Goal: Task Accomplishment & Management: Complete application form

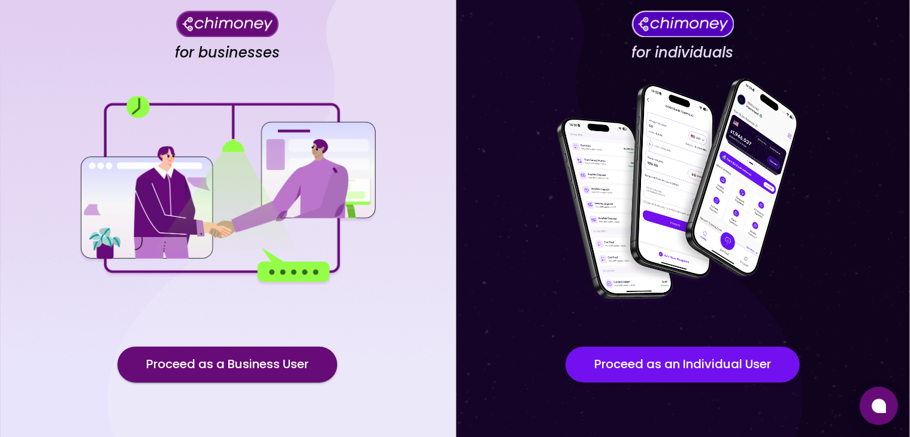
scroll to position [104, 0]
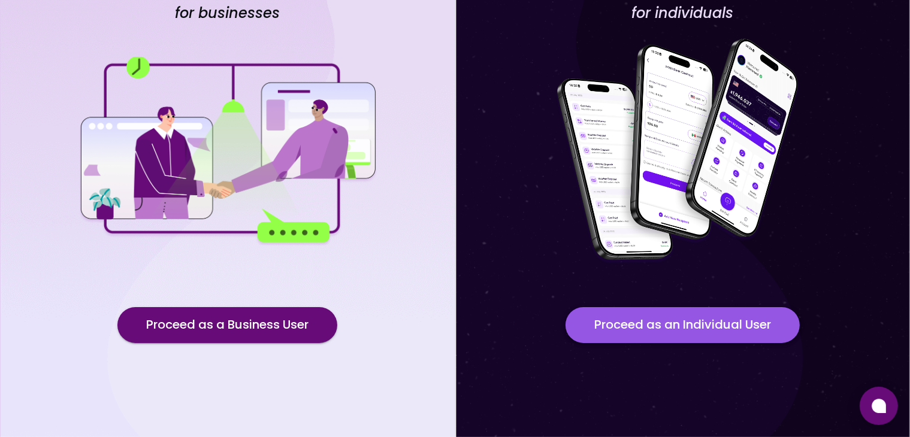
click at [705, 329] on button "Proceed as an Individual User" at bounding box center [682, 325] width 234 height 36
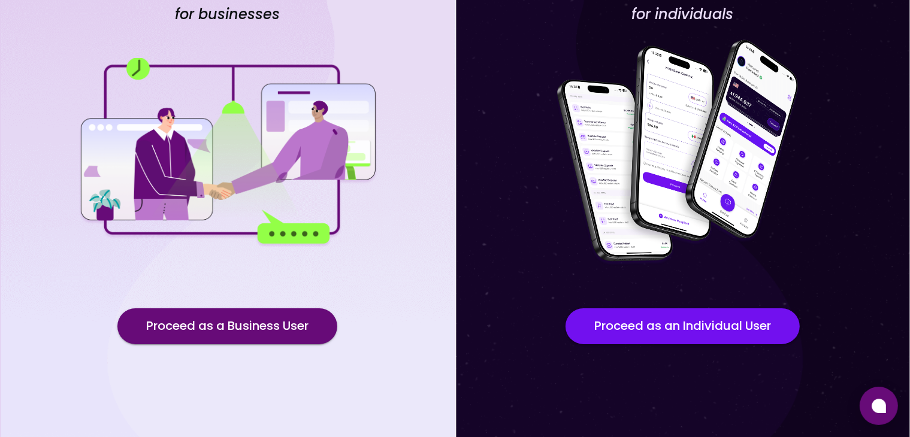
scroll to position [104, 0]
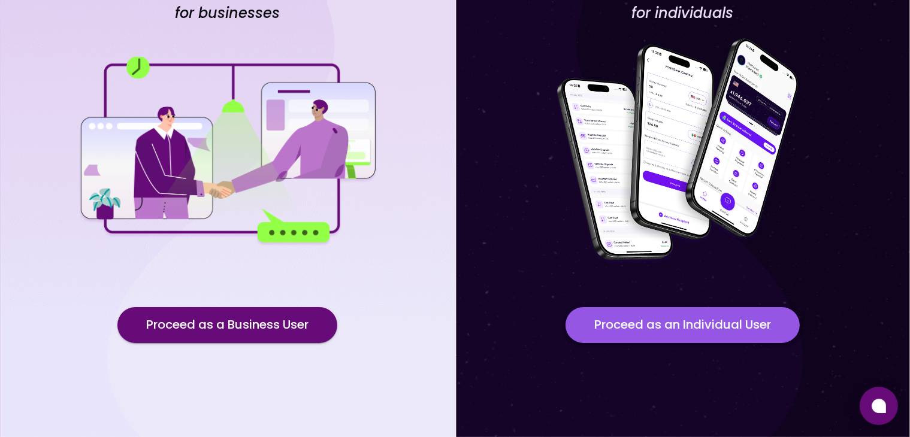
click at [716, 328] on button "Proceed as an Individual User" at bounding box center [682, 325] width 234 height 36
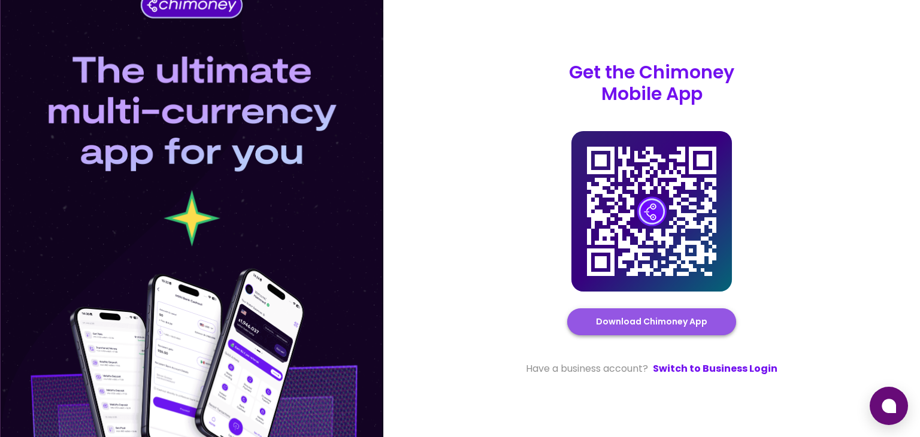
click at [682, 321] on link "Download Chimoney App" at bounding box center [651, 321] width 111 height 15
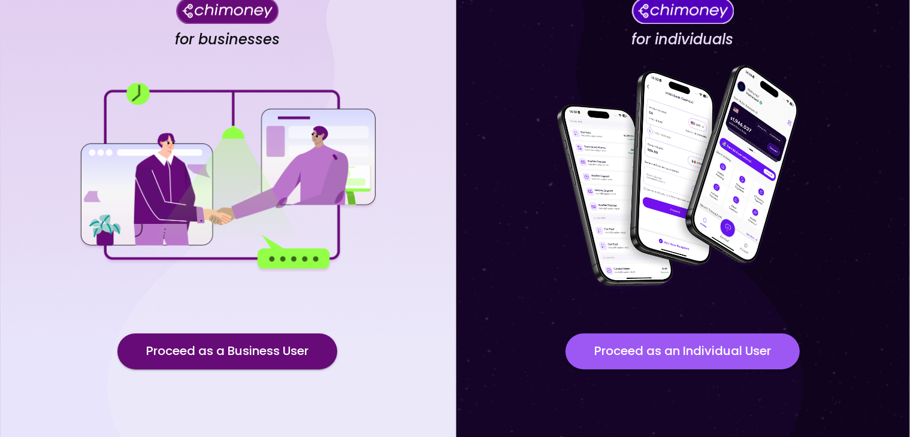
click at [687, 334] on button "Proceed as an Individual User" at bounding box center [682, 352] width 234 height 36
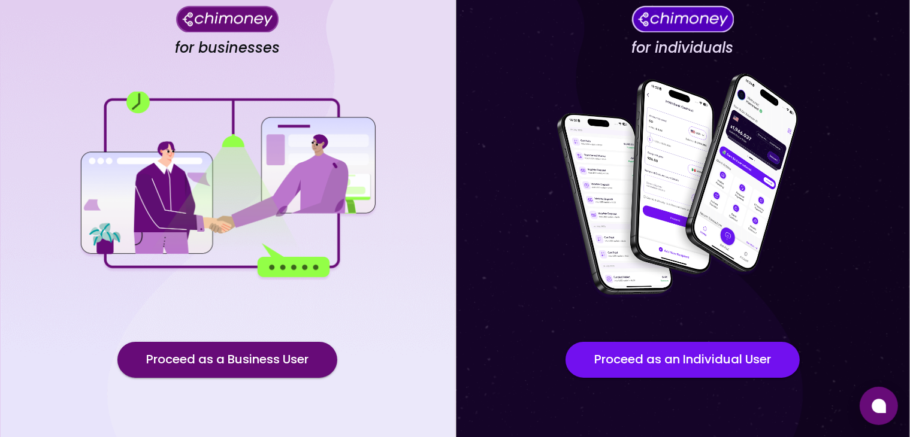
scroll to position [104, 0]
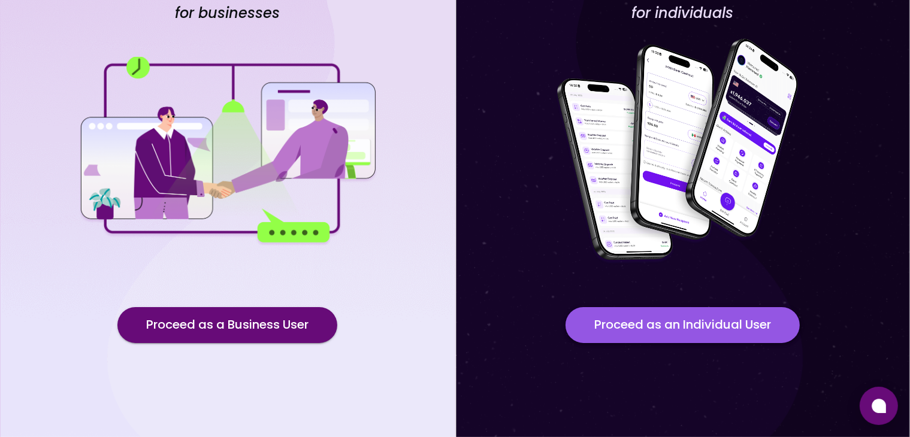
click at [676, 326] on button "Proceed as an Individual User" at bounding box center [682, 325] width 234 height 36
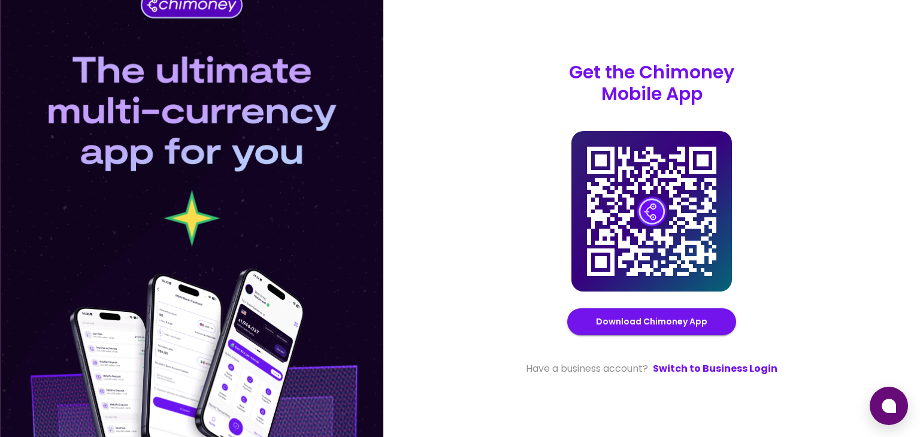
click at [646, 221] on image at bounding box center [652, 211] width 30 height 30
click at [650, 211] on image at bounding box center [652, 211] width 30 height 30
click at [891, 404] on icon at bounding box center [889, 406] width 14 height 14
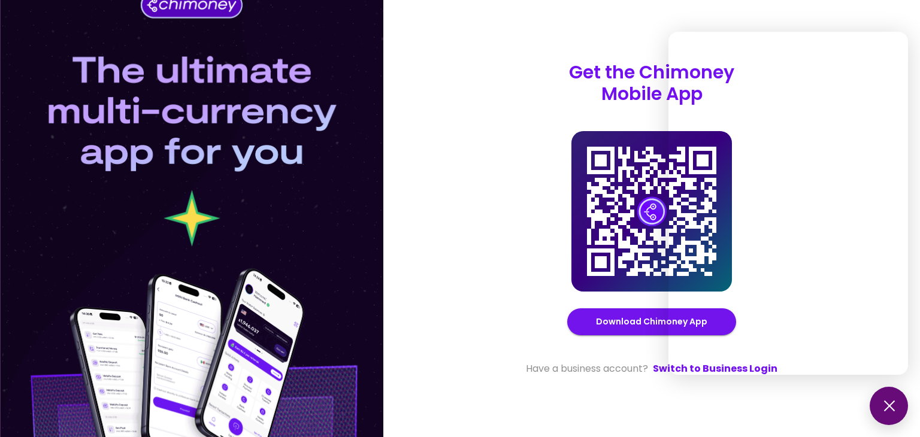
drag, startPoint x: 464, startPoint y: 272, endPoint x: 514, endPoint y: 281, distance: 51.0
click at [464, 272] on div "Get the Chimoney Mobile App Chimoney Mobile App Download Chimoney App Have a bu…" at bounding box center [651, 218] width 537 height 437
click at [484, 321] on div "Get the Chimoney Mobile App Chimoney Mobile App Download Chimoney App Have a bu…" at bounding box center [651, 218] width 537 height 437
click at [467, 271] on div "Get the Chimoney Mobile App Chimoney Mobile App Download Chimoney App Have a bu…" at bounding box center [651, 218] width 537 height 437
click at [470, 267] on div "Get the Chimoney Mobile App Chimoney Mobile App Download Chimoney App Have a bu…" at bounding box center [651, 218] width 537 height 437
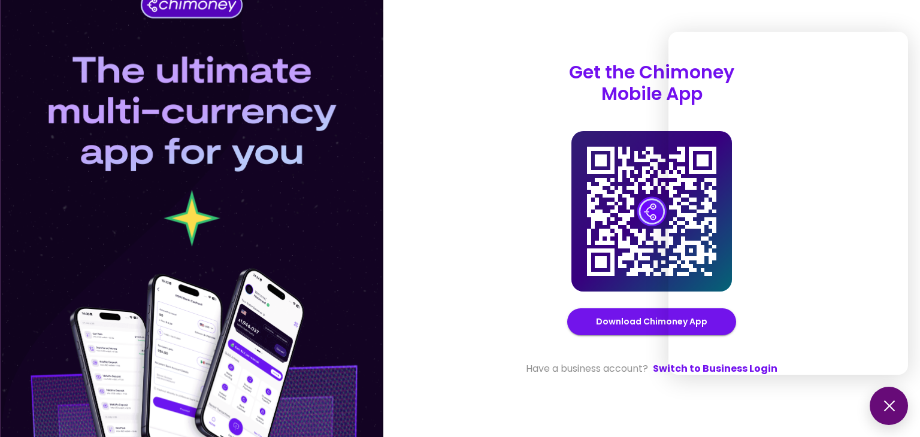
click at [474, 253] on div "Get the Chimoney Mobile App Chimoney Mobile App Download Chimoney App Have a bu…" at bounding box center [651, 218] width 537 height 437
click at [476, 250] on div "Get the Chimoney Mobile App Chimoney Mobile App Download Chimoney App Have a bu…" at bounding box center [651, 218] width 537 height 437
click at [884, 410] on button at bounding box center [889, 406] width 38 height 38
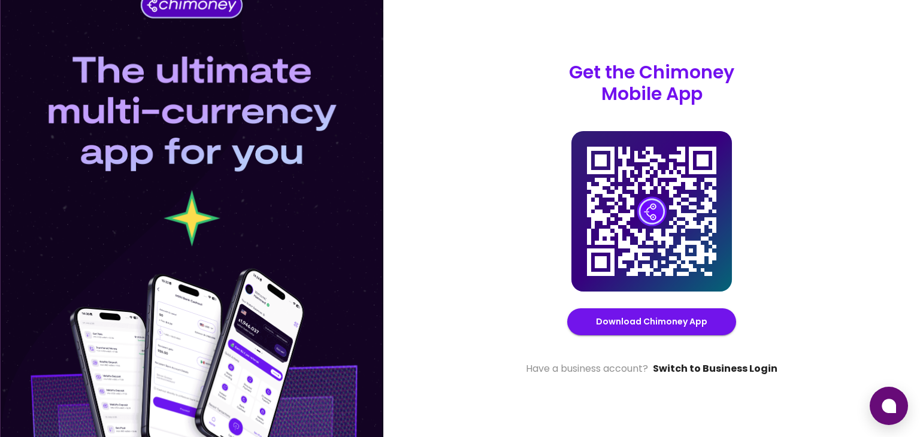
click at [728, 372] on link "Switch to Business Login" at bounding box center [715, 369] width 125 height 14
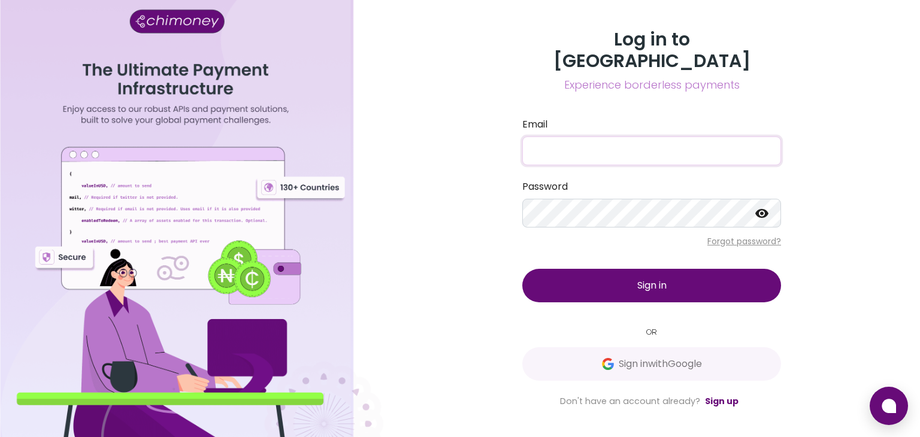
click at [607, 147] on input "Email" at bounding box center [651, 151] width 259 height 29
type input "hrindra33@gmail.com"
click at [633, 292] on div "Log in to Chimoney Experience borderless payments Email hrindra33@gmail.com Pas…" at bounding box center [651, 219] width 287 height 380
click at [648, 278] on span "Sign in" at bounding box center [651, 285] width 29 height 14
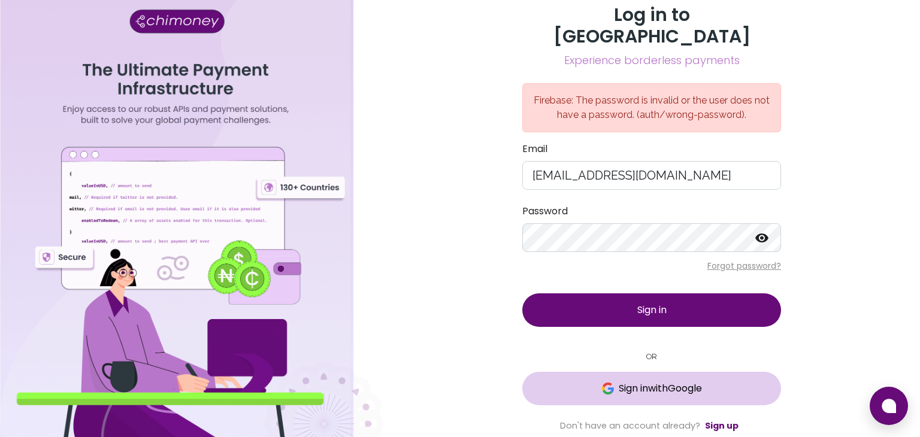
click at [649, 382] on span "Sign in with Google" at bounding box center [660, 388] width 83 height 14
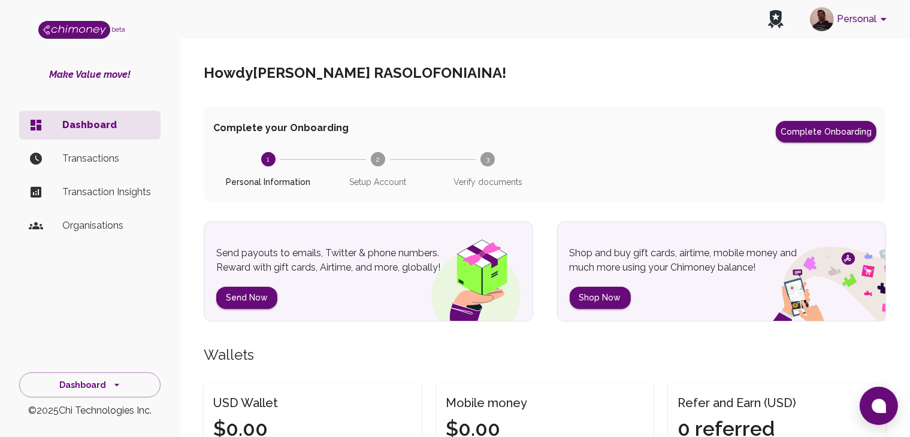
click at [776, 25] on icon at bounding box center [776, 19] width 16 height 19
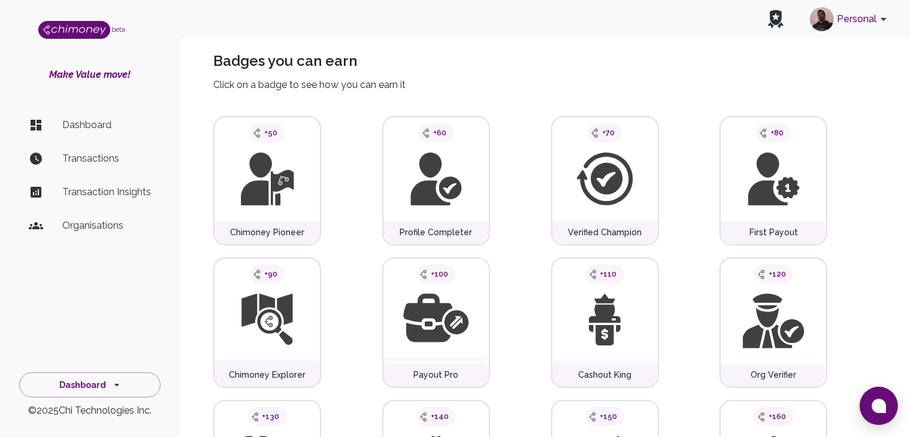
click at [449, 188] on icon at bounding box center [436, 179] width 52 height 54
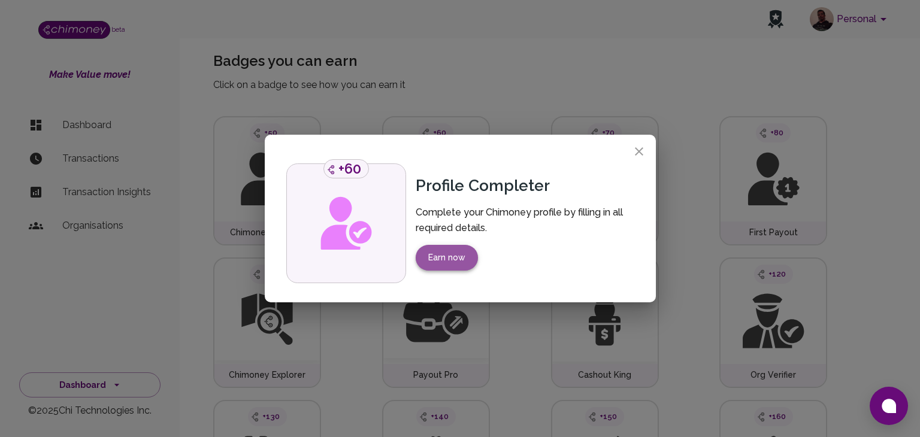
click at [464, 258] on button "Earn now" at bounding box center [447, 258] width 62 height 26
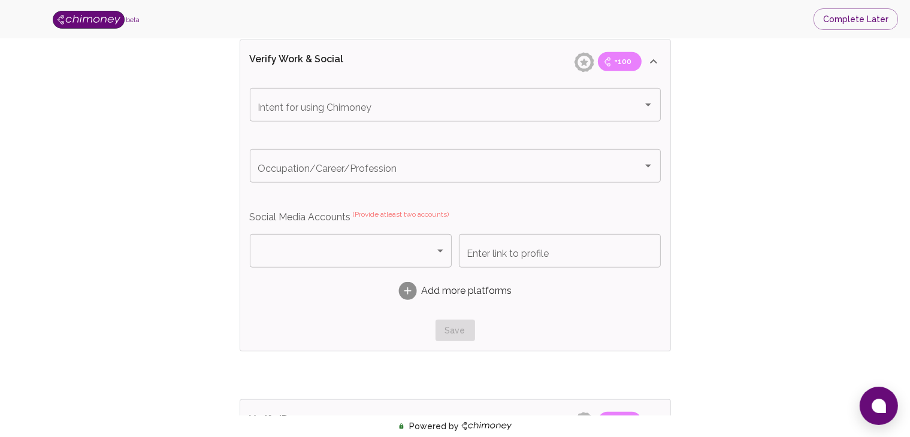
scroll to position [568, 0]
